Goal: Book appointment/travel/reservation

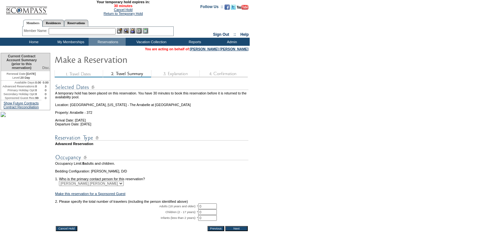
drag, startPoint x: 204, startPoint y: 215, endPoint x: 200, endPoint y: 214, distance: 4.2
click at [200, 209] on input "0" at bounding box center [207, 206] width 19 height 6
type input "2"
click at [241, 192] on td at bounding box center [151, 189] width 193 height 6
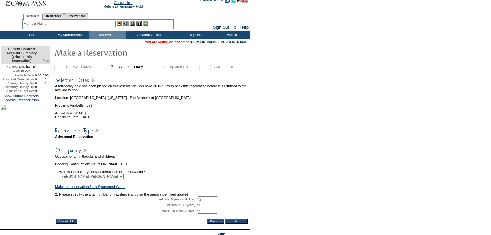
scroll to position [56, 0]
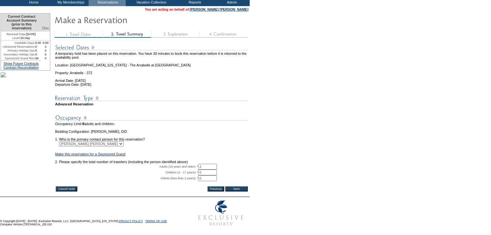
click at [236, 186] on input "Next" at bounding box center [236, 188] width 23 height 5
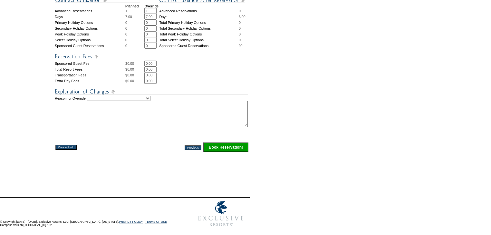
scroll to position [265, 0]
click at [229, 147] on input "Book Reservation!" at bounding box center [225, 147] width 45 height 10
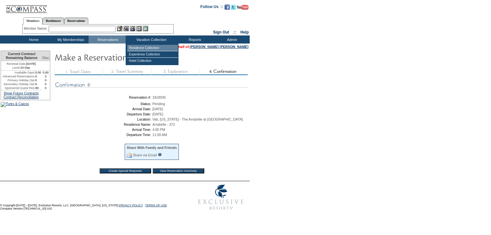
click at [144, 48] on td "Residence Collection" at bounding box center [152, 48] width 51 height 6
